Goal: Task Accomplishment & Management: Complete application form

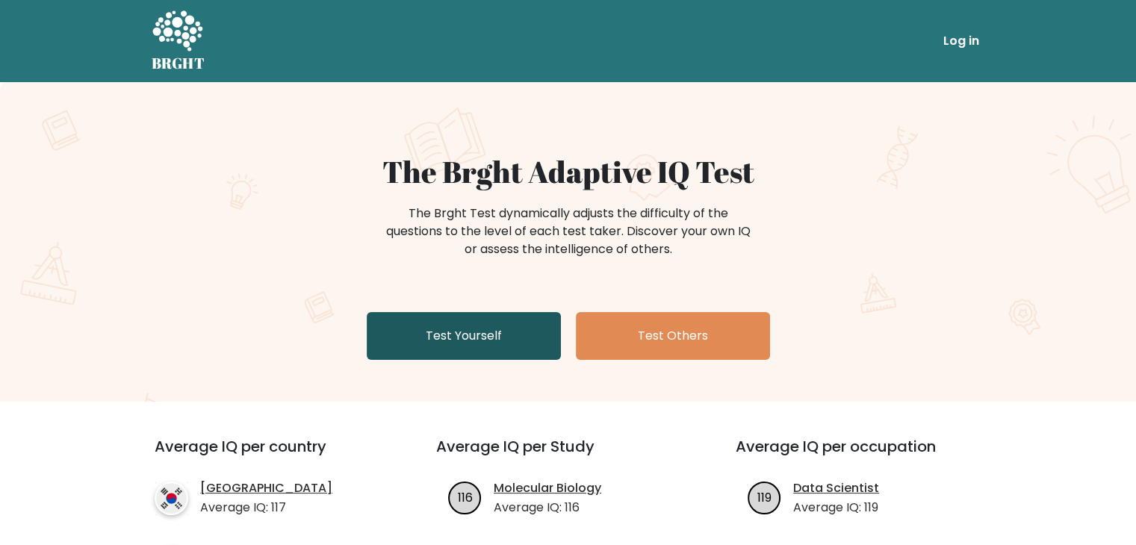
click at [470, 348] on link "Test Yourself" at bounding box center [464, 336] width 194 height 48
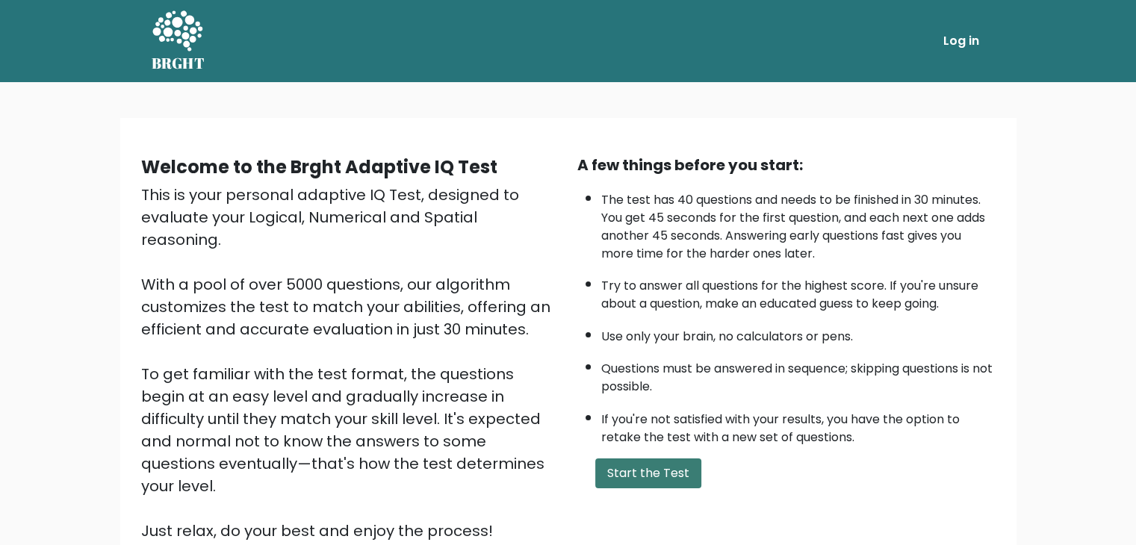
click at [620, 470] on button "Start the Test" at bounding box center [648, 473] width 106 height 30
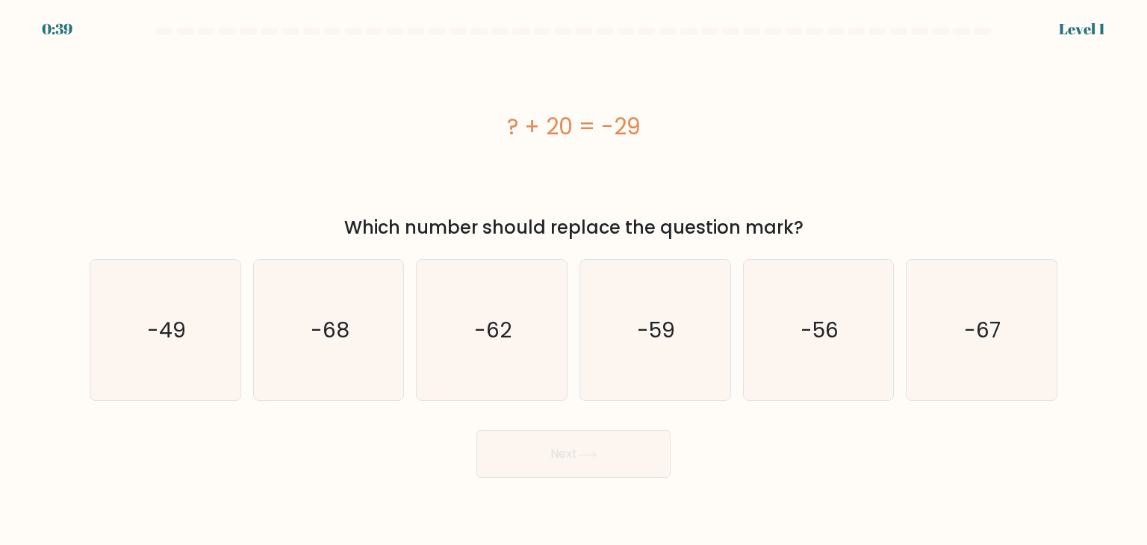
drag, startPoint x: 469, startPoint y: 102, endPoint x: 848, endPoint y: 219, distance: 397.0
click at [848, 219] on div "? + 20 = -29 Which number should replace the question mark?" at bounding box center [574, 143] width 986 height 196
copy div "? + 20 = -29 Which number should replace the question mark?"
click at [158, 364] on icon "-49" at bounding box center [165, 330] width 140 height 140
click at [573, 280] on input "a. -49" at bounding box center [573, 276] width 1 height 7
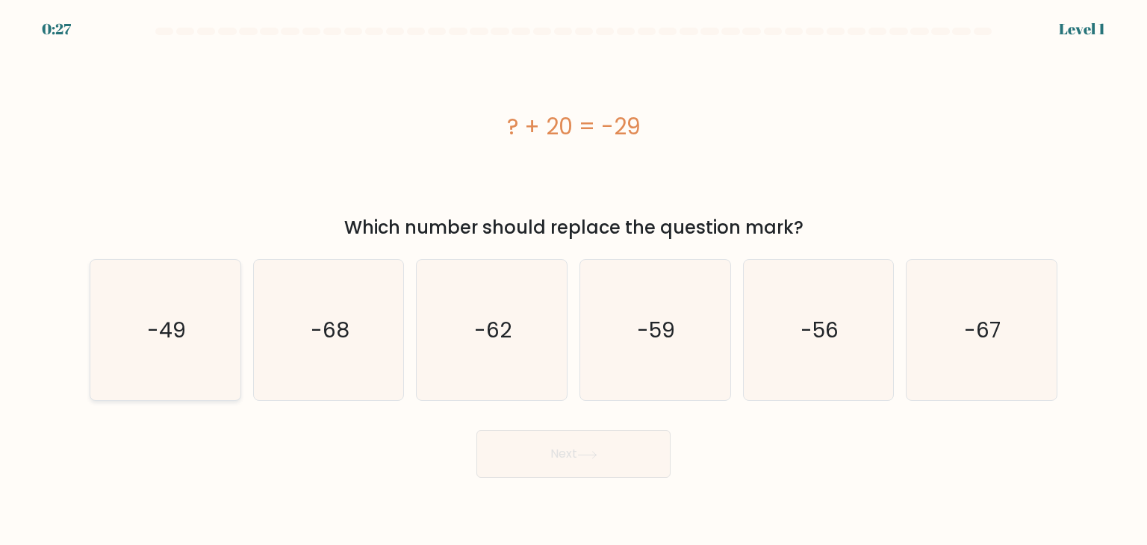
radio input "true"
click at [579, 456] on button "Next" at bounding box center [573, 454] width 194 height 48
click at [337, 440] on div "Next" at bounding box center [574, 448] width 986 height 59
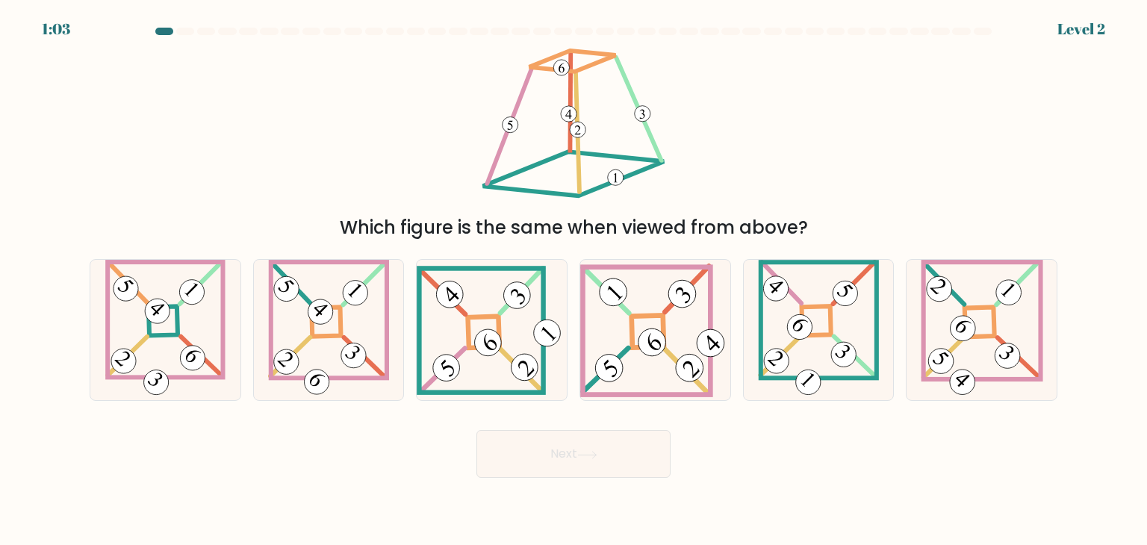
drag, startPoint x: 460, startPoint y: 71, endPoint x: 668, endPoint y: 187, distance: 238.0
click at [668, 187] on div "Which figure is the same when viewed from above?" at bounding box center [574, 143] width 986 height 196
click at [761, 354] on 118 at bounding box center [819, 320] width 116 height 116
click at [574, 280] on input "e." at bounding box center [573, 276] width 1 height 7
radio input "true"
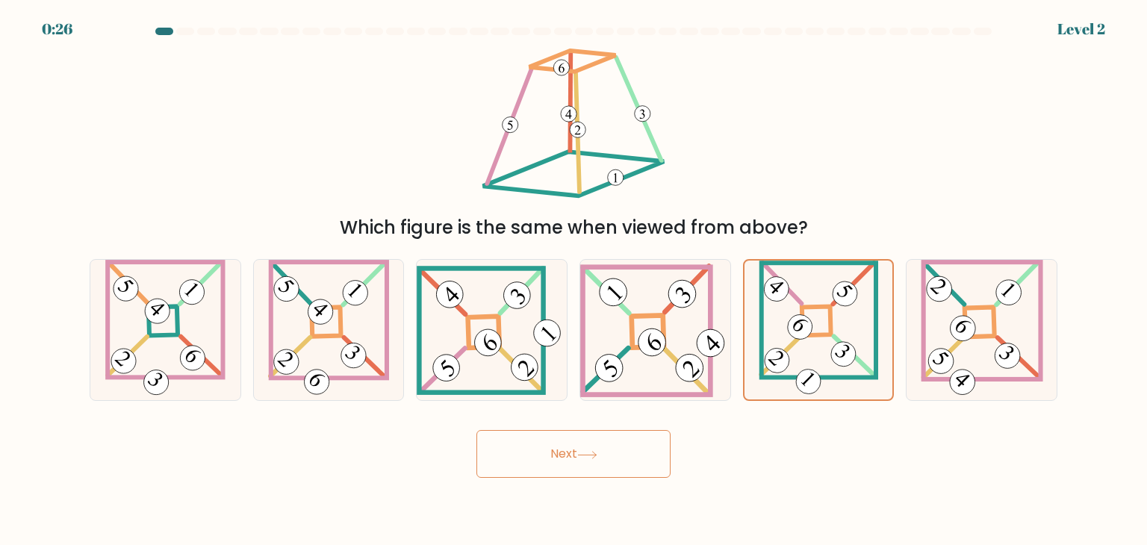
click at [571, 465] on button "Next" at bounding box center [573, 454] width 194 height 48
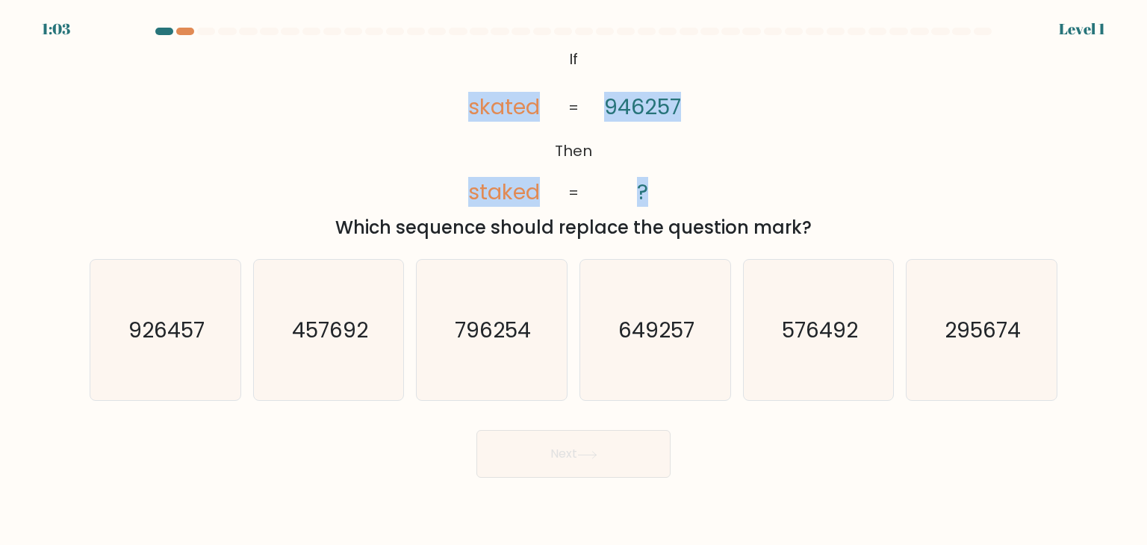
drag, startPoint x: 442, startPoint y: 67, endPoint x: 647, endPoint y: 194, distance: 241.4
click at [647, 194] on icon "@import url('https://fonts.googleapis.com/css?family=Abril+Fatface:400,100,100i…" at bounding box center [574, 127] width 266 height 164
click at [272, 163] on div "@import url('https://fonts.googleapis.com/css?family=Abril+Fatface:400,100,100i…" at bounding box center [574, 143] width 986 height 196
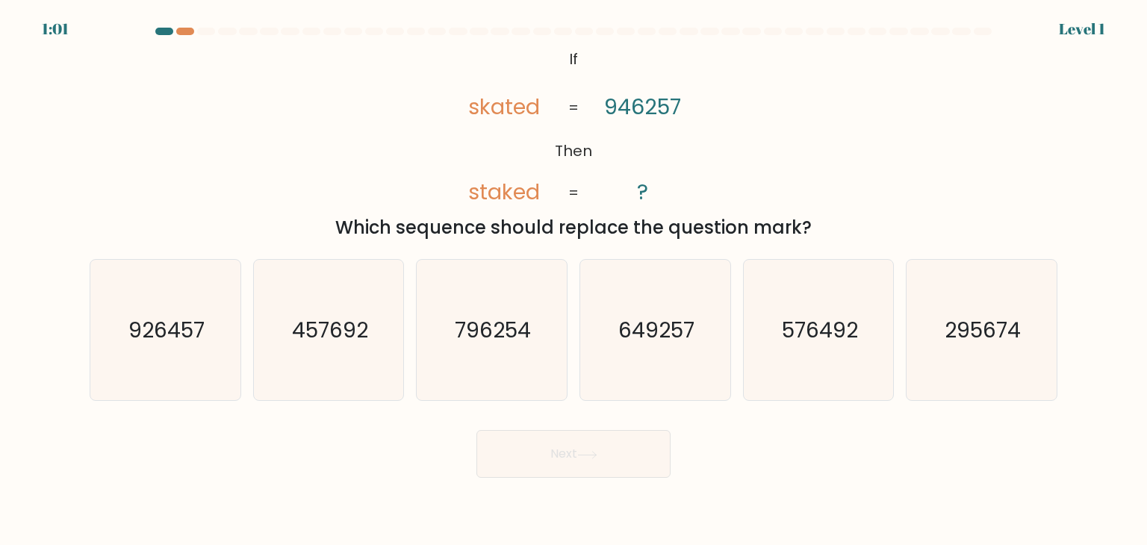
click at [272, 163] on div "@import url('https://fonts.googleapis.com/css?family=Abril+Fatface:400,100,100i…" at bounding box center [574, 143] width 986 height 196
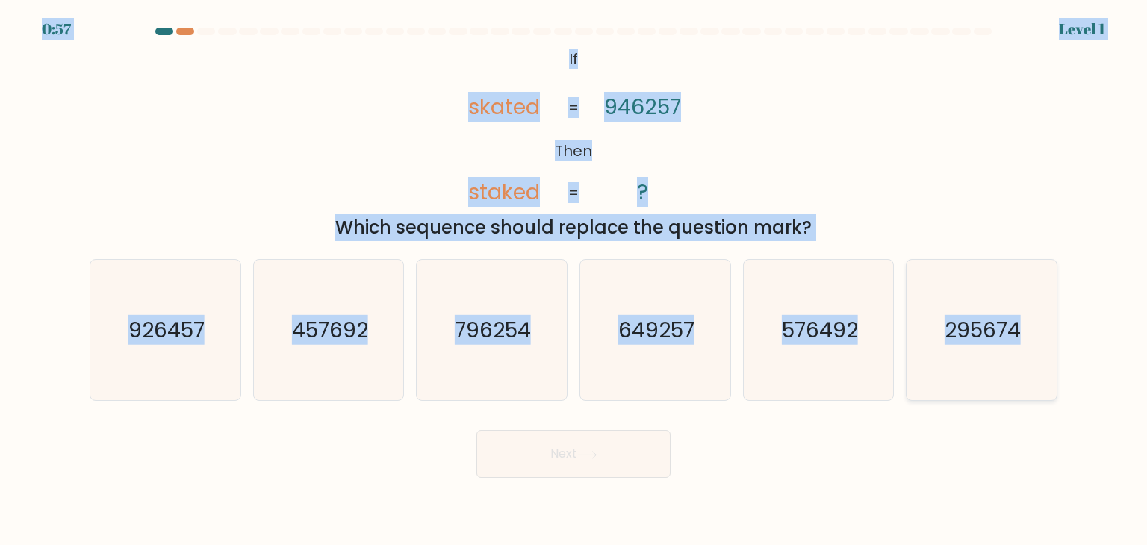
drag, startPoint x: 508, startPoint y: 25, endPoint x: 1025, endPoint y: 332, distance: 601.6
click at [1025, 332] on body "0:57 Level 1 If" at bounding box center [573, 272] width 1147 height 545
copy body "0:57 Level 1 @import url('https://fonts.googleapis.com/css?family=Abril+Fatface…"
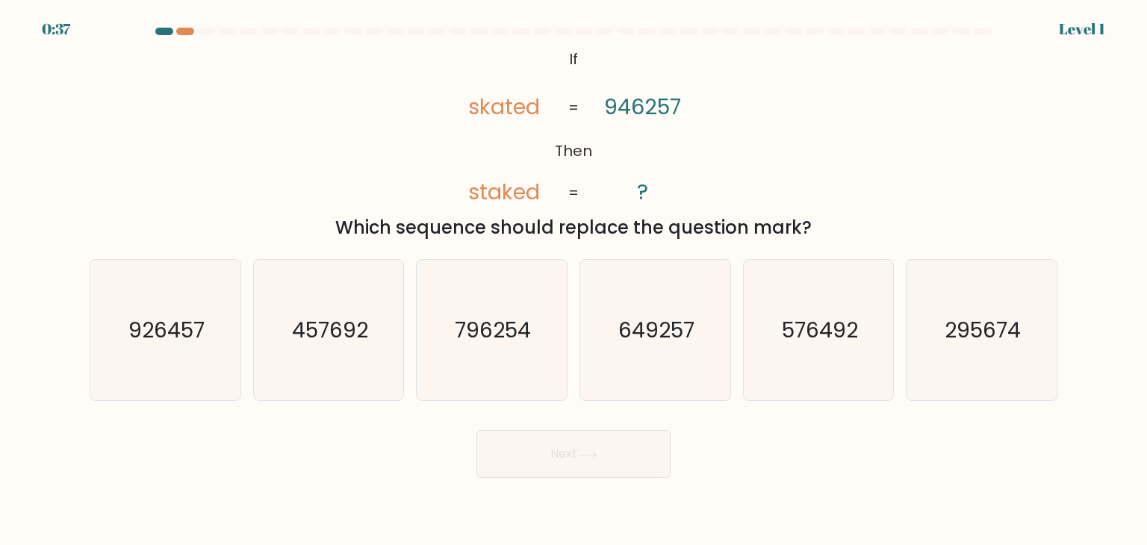
click at [280, 444] on div "Next" at bounding box center [574, 448] width 986 height 59
click at [180, 339] on text "926457" at bounding box center [166, 330] width 76 height 30
click at [573, 280] on input "a. 926457" at bounding box center [573, 276] width 1 height 7
radio input "true"
click at [538, 469] on button "Next" at bounding box center [573, 454] width 194 height 48
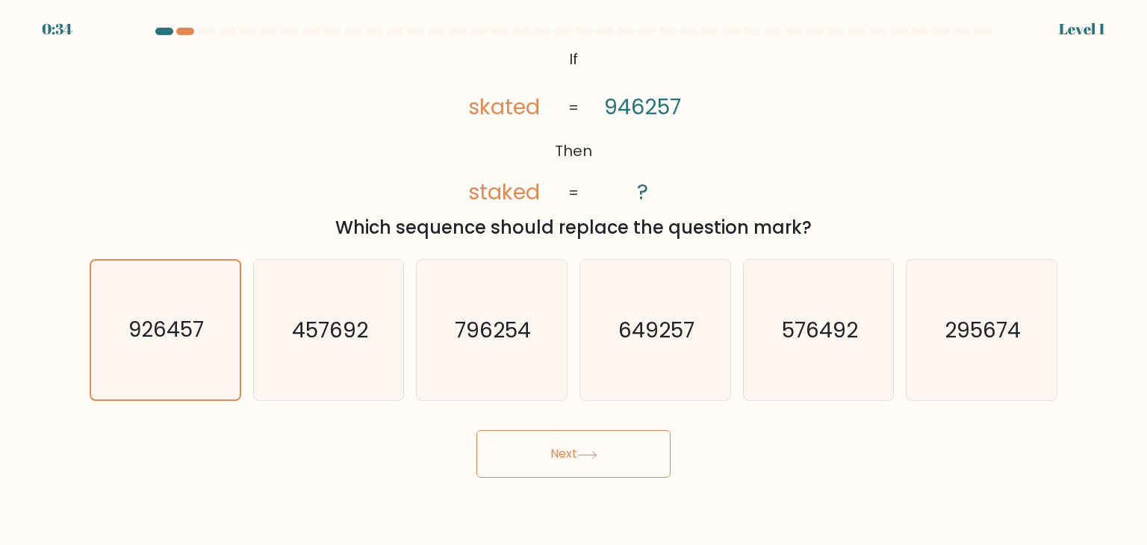
click at [538, 469] on button "Next" at bounding box center [573, 454] width 194 height 48
click at [617, 454] on button "Next" at bounding box center [573, 454] width 194 height 48
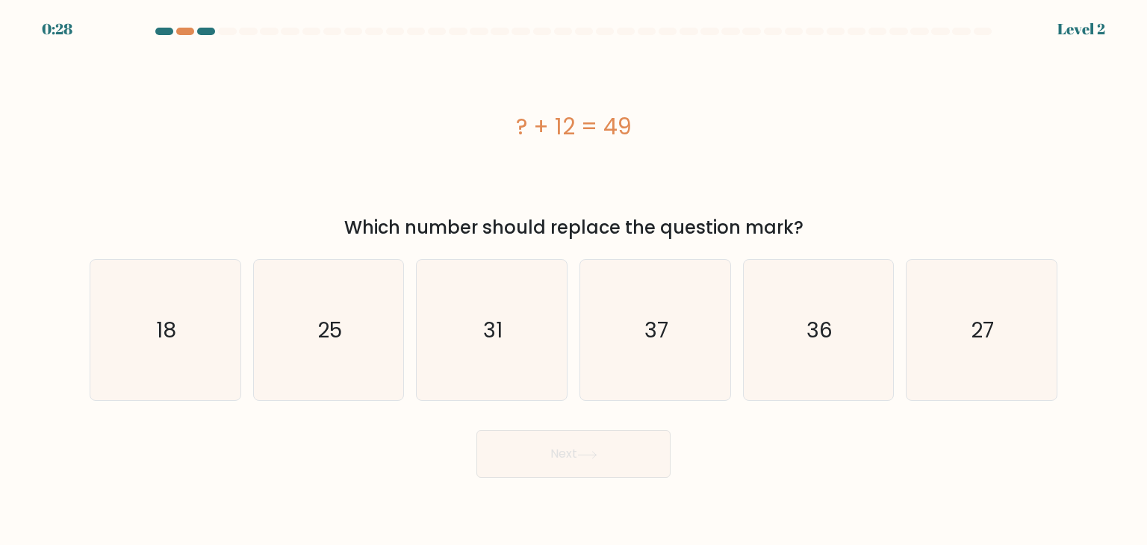
click at [227, 328] on icon "18" at bounding box center [165, 330] width 140 height 140
click at [573, 280] on input "a. 18" at bounding box center [573, 276] width 1 height 7
radio input "true"
drag, startPoint x: 497, startPoint y: 126, endPoint x: 669, endPoint y: 135, distance: 172.0
click at [669, 135] on div "? + 12 = 49" at bounding box center [574, 127] width 968 height 34
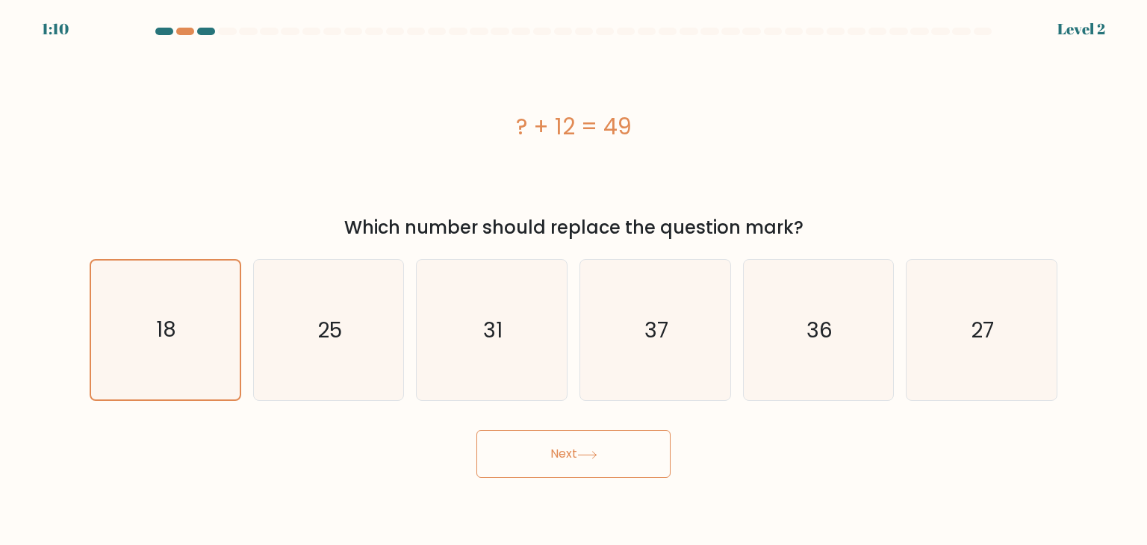
copy div "? + 12 = 49"
click at [703, 340] on icon "37" at bounding box center [655, 330] width 140 height 140
click at [574, 280] on input "d. 37" at bounding box center [573, 276] width 1 height 7
radio input "true"
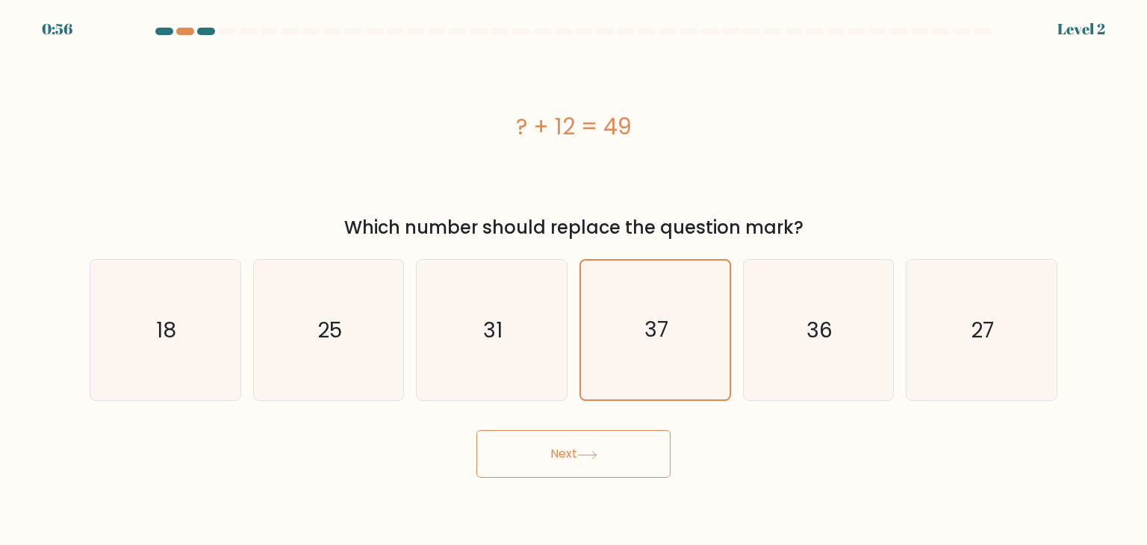
click at [592, 455] on icon at bounding box center [587, 455] width 20 height 8
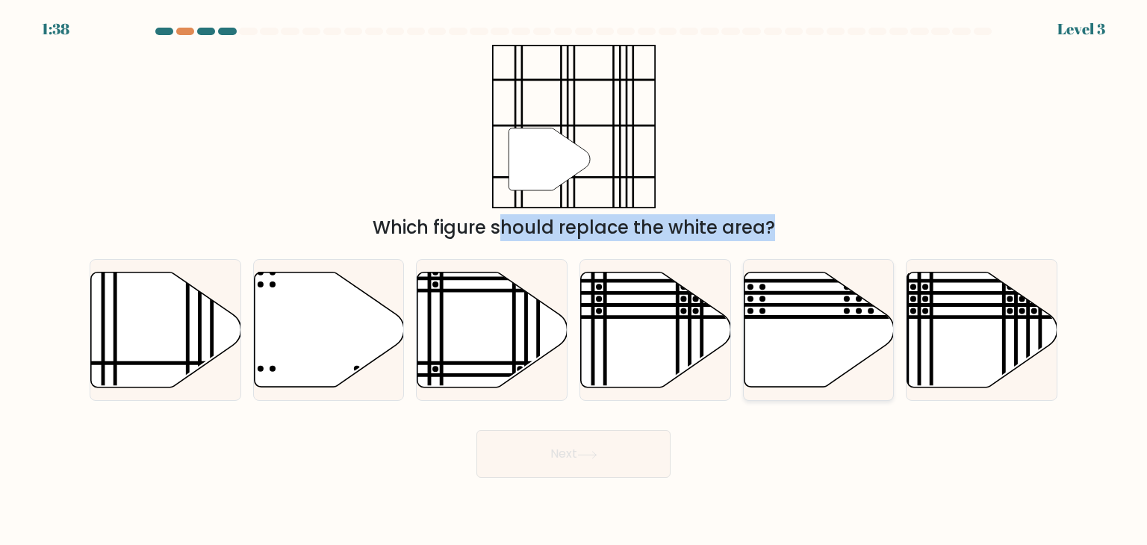
drag, startPoint x: 448, startPoint y: 65, endPoint x: 863, endPoint y: 389, distance: 526.7
click at [863, 389] on form at bounding box center [573, 253] width 1147 height 450
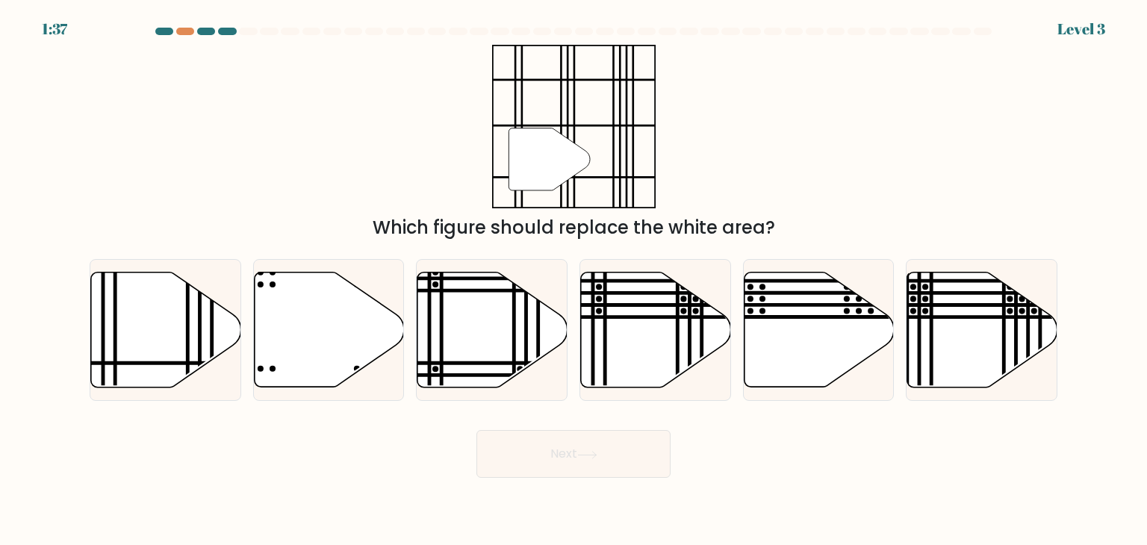
click at [297, 426] on div "Next" at bounding box center [574, 448] width 986 height 59
click at [501, 367] on icon at bounding box center [492, 330] width 150 height 115
click at [573, 280] on input "c." at bounding box center [573, 276] width 1 height 7
radio input "true"
click at [550, 465] on button "Next" at bounding box center [573, 454] width 194 height 48
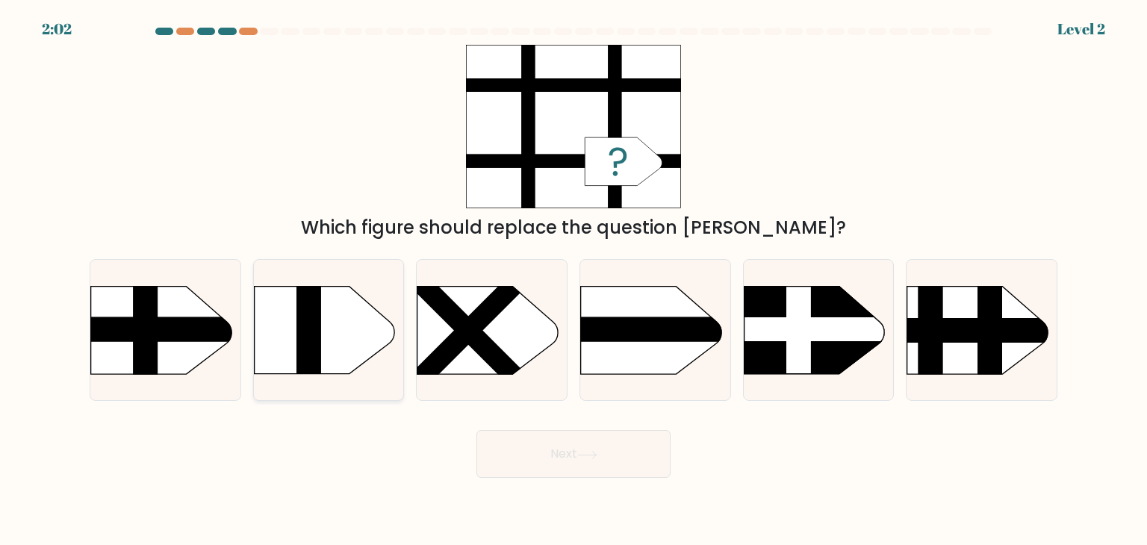
click at [302, 335] on rect at bounding box center [308, 267] width 25 height 298
click at [573, 280] on input "b." at bounding box center [573, 276] width 1 height 7
radio input "true"
click at [551, 445] on button "Next" at bounding box center [573, 454] width 194 height 48
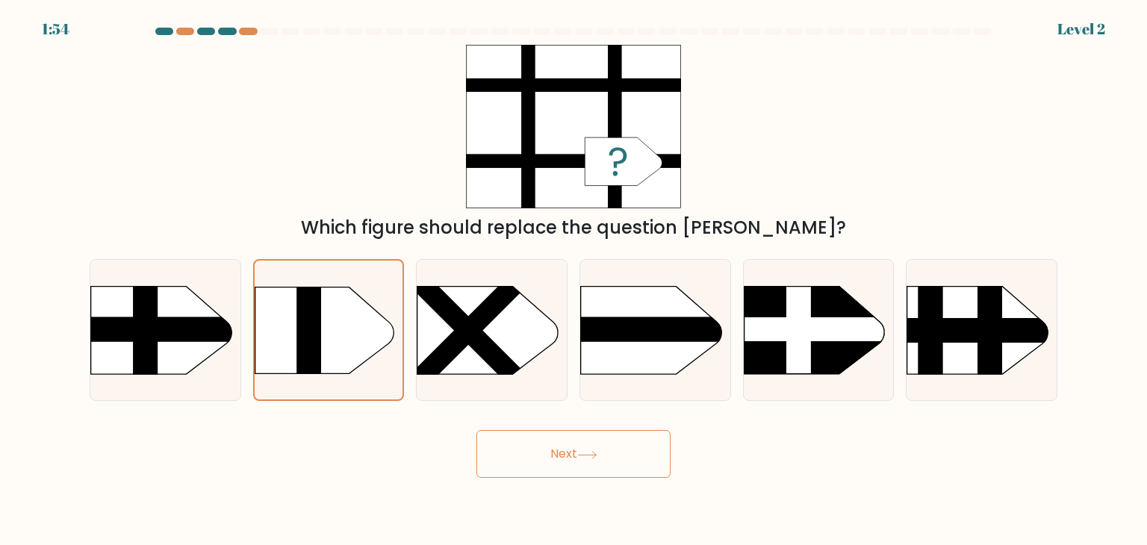
click at [302, 482] on body "1:54 Level 2 a." at bounding box center [573, 272] width 1147 height 545
click at [329, 346] on rect at bounding box center [234, 266] width 386 height 293
click at [573, 280] on input "b." at bounding box center [573, 276] width 1 height 7
click at [329, 346] on rect at bounding box center [234, 266] width 386 height 293
click at [573, 280] on input "b." at bounding box center [573, 276] width 1 height 7
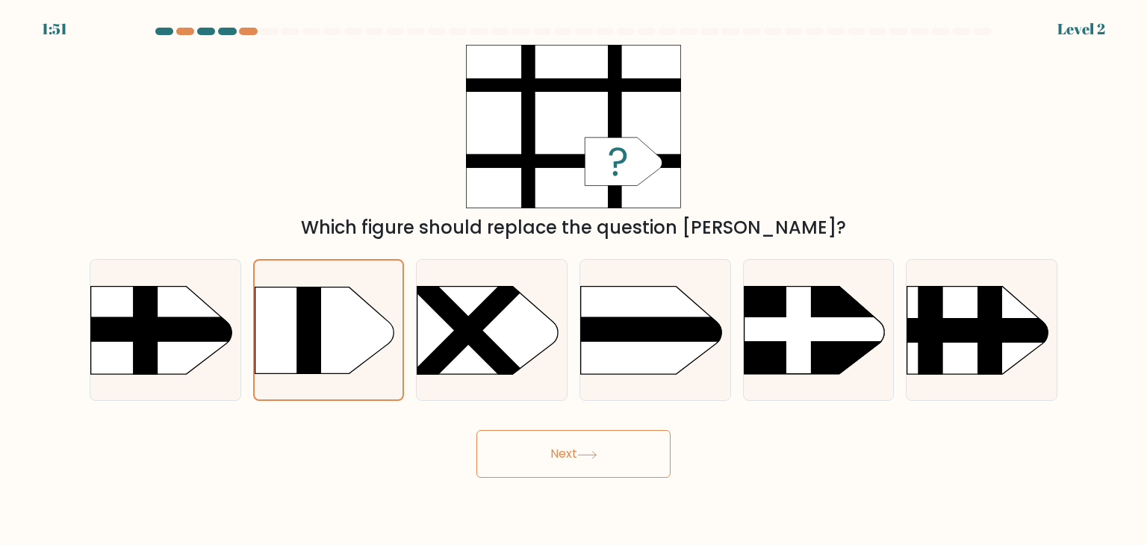
click at [564, 474] on button "Next" at bounding box center [573, 454] width 194 height 48
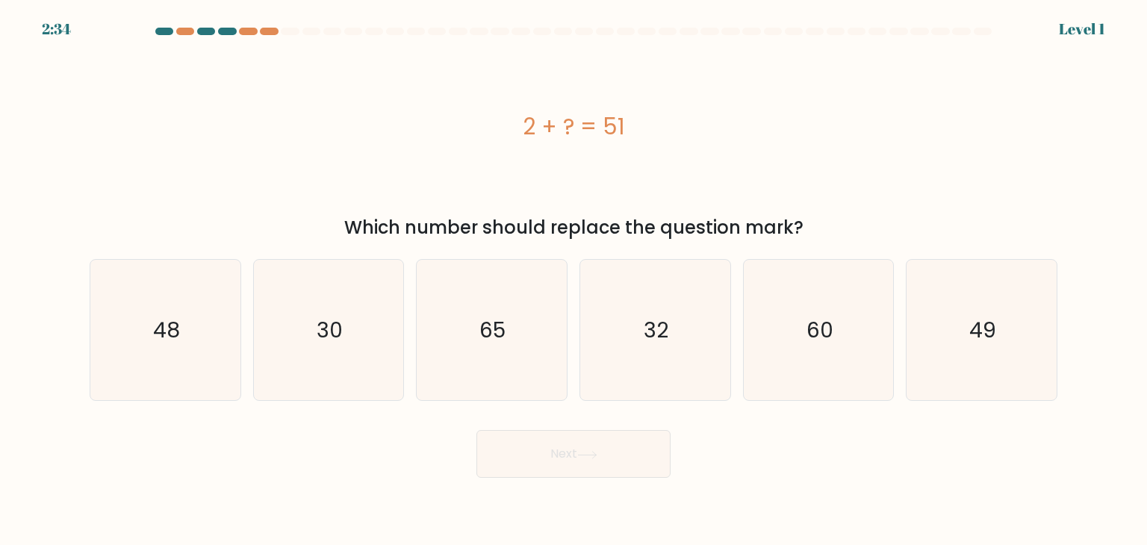
drag, startPoint x: 656, startPoint y: 104, endPoint x: 543, endPoint y: 195, distance: 145.0
click at [543, 195] on div "2 + ? = 51" at bounding box center [574, 127] width 968 height 164
click at [422, 143] on div "2 + ? = 51" at bounding box center [574, 127] width 968 height 164
drag, startPoint x: 493, startPoint y: 130, endPoint x: 693, endPoint y: 149, distance: 201.0
click at [693, 149] on div "2 + ? = 51" at bounding box center [574, 127] width 968 height 164
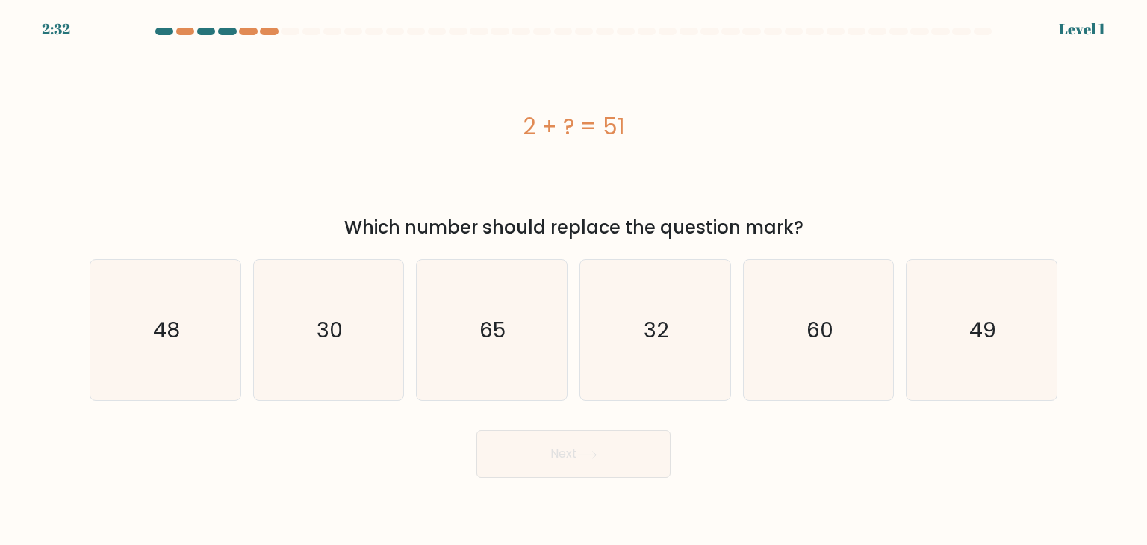
copy div "2 + ? = 51"
click at [1013, 348] on icon "49" at bounding box center [981, 330] width 140 height 140
click at [574, 280] on input "f. 49" at bounding box center [573, 276] width 1 height 7
radio input "true"
click at [609, 454] on button "Next" at bounding box center [573, 454] width 194 height 48
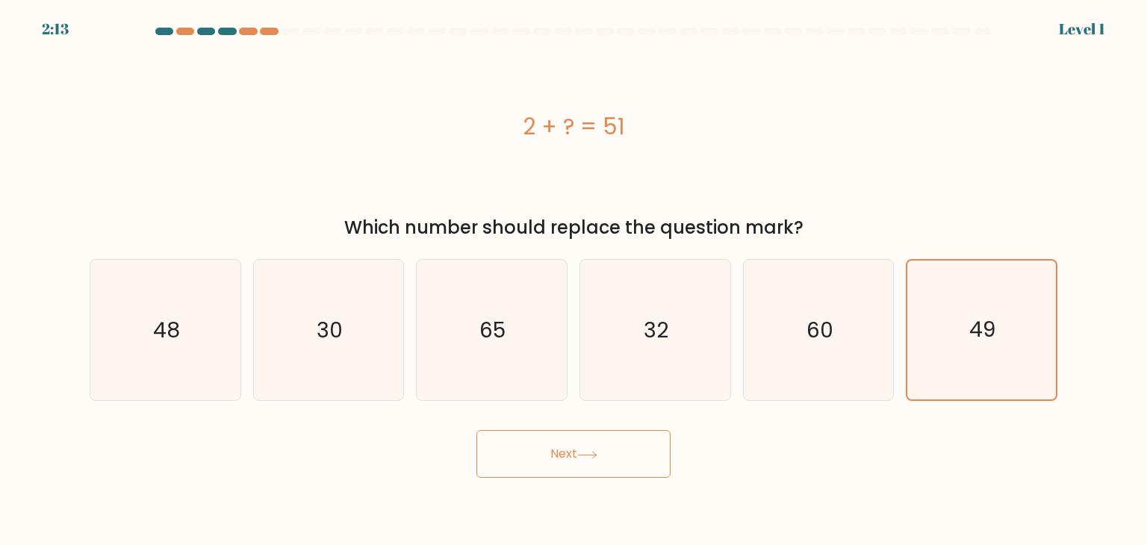
click at [609, 454] on button "Next" at bounding box center [573, 454] width 194 height 48
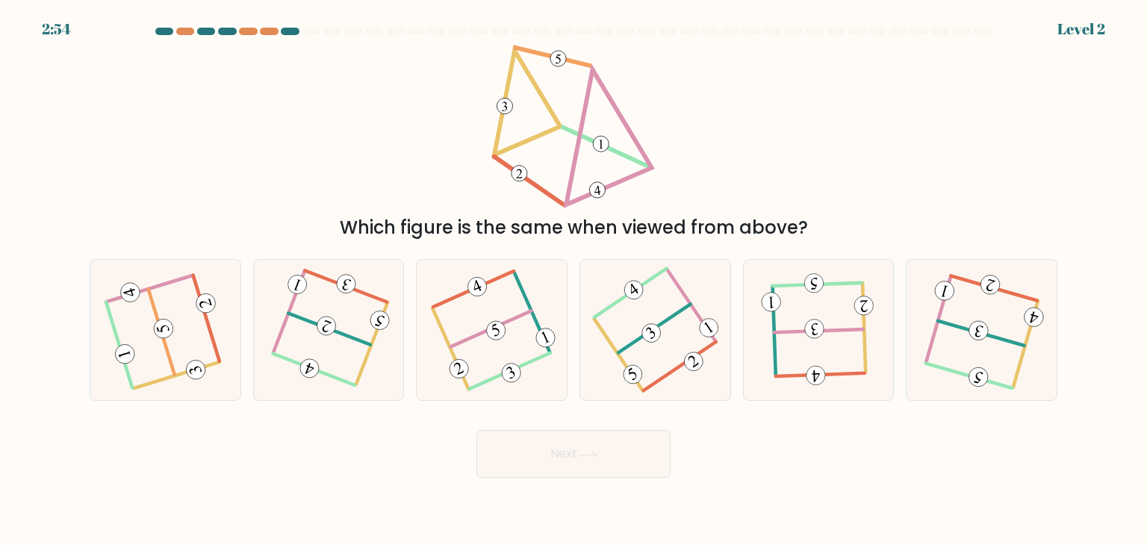
drag, startPoint x: 455, startPoint y: 81, endPoint x: 818, endPoint y: 238, distance: 395.3
click at [818, 238] on div "Which figure is the same when viewed from above?" at bounding box center [574, 143] width 986 height 196
